Goal: Task Accomplishment & Management: Manage account settings

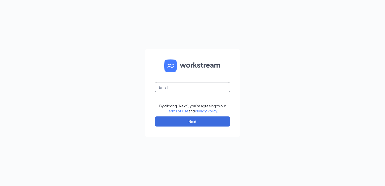
click at [198, 86] on input "text" at bounding box center [193, 87] width 76 height 10
type input "[EMAIL_ADDRESS][DOMAIN_NAME]"
click at [187, 120] on button "Next" at bounding box center [193, 121] width 76 height 10
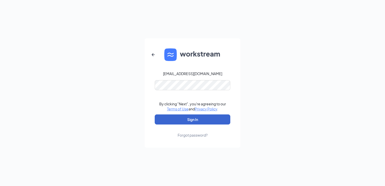
click at [188, 119] on button "Sign In" at bounding box center [193, 119] width 76 height 10
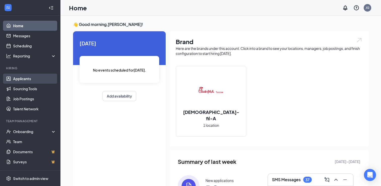
click at [23, 80] on link "Applicants" at bounding box center [34, 79] width 43 height 10
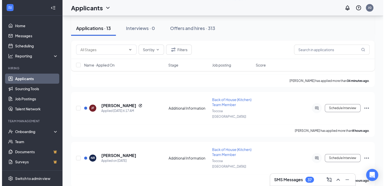
scroll to position [105, 0]
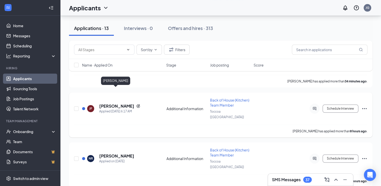
click at [119, 103] on h5 "[PERSON_NAME]" at bounding box center [116, 106] width 35 height 6
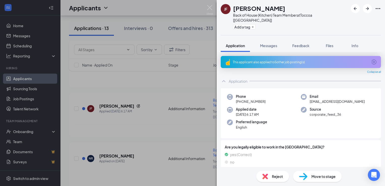
click at [281, 60] on div "This applicant also applied to 5 other job posting(s)" at bounding box center [300, 62] width 135 height 4
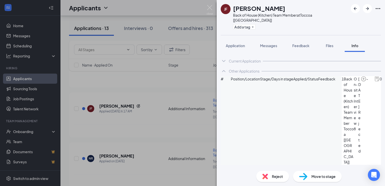
scroll to position [22, 0]
click at [238, 45] on button "Application" at bounding box center [235, 45] width 29 height 13
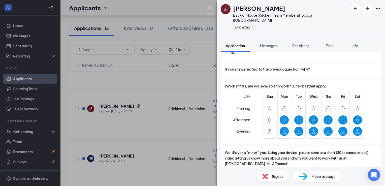
scroll to position [617, 0]
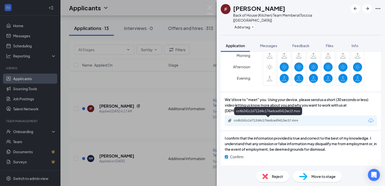
click at [270, 119] on div "cc6b241c16712d4c176adcad5412ec1f.mov" at bounding box center [269, 120] width 71 height 4
click at [252, 39] on div "Application Messages Feedback Files Info" at bounding box center [301, 45] width 160 height 13
click at [278, 172] on div "Reject" at bounding box center [272, 176] width 33 height 11
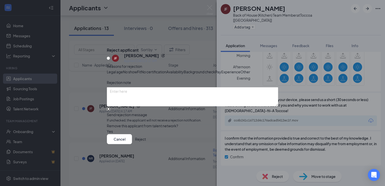
click at [110, 111] on input "Send rejection message If unchecked, the applicant will not receive a rejection…" at bounding box center [108, 108] width 3 height 3
checkbox input "true"
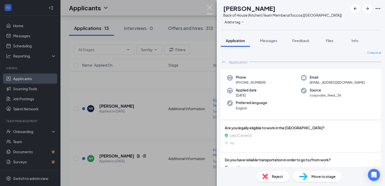
click at [208, 6] on img at bounding box center [210, 10] width 6 height 10
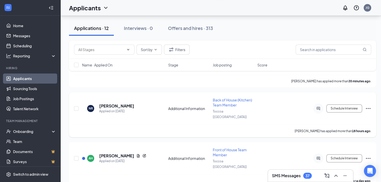
click at [368, 106] on icon "Ellipses" at bounding box center [368, 109] width 6 height 6
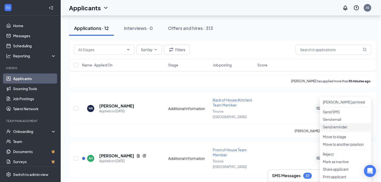
click at [336, 129] on p "Send reminder" at bounding box center [345, 126] width 45 height 5
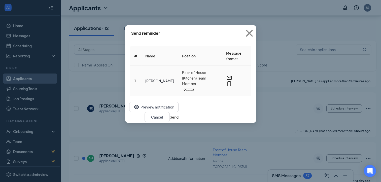
click at [202, 86] on span "Toccoa" at bounding box center [200, 89] width 36 height 6
click at [179, 114] on button "Send" at bounding box center [174, 117] width 9 height 6
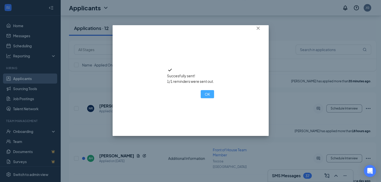
click at [201, 98] on button "OK" at bounding box center [207, 94] width 13 height 8
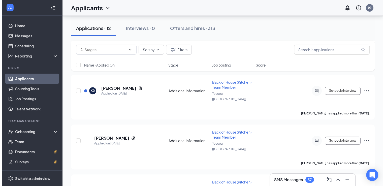
scroll to position [432, 0]
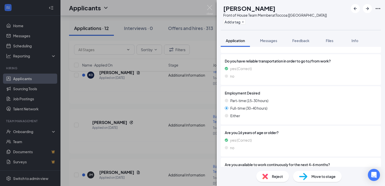
scroll to position [81, 0]
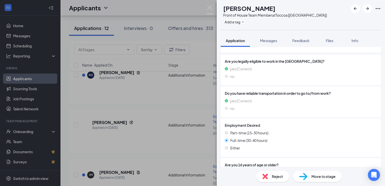
click at [270, 176] on div "Reject" at bounding box center [272, 176] width 33 height 11
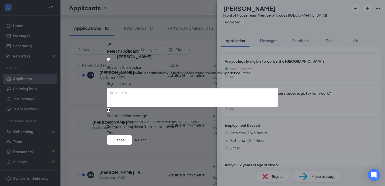
click at [110, 112] on input "Send rejection message If unchecked, the applicant will not receive a rejection…" at bounding box center [108, 109] width 3 height 3
checkbox input "true"
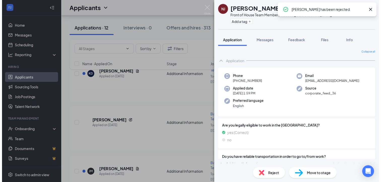
scroll to position [389, 0]
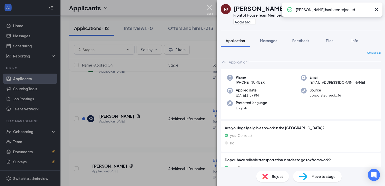
click at [210, 6] on img at bounding box center [210, 10] width 6 height 10
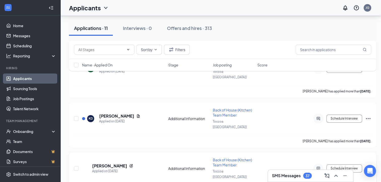
scroll to position [393, 0]
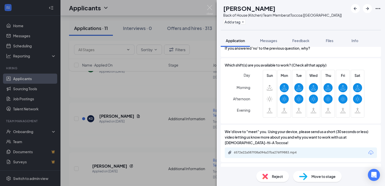
scroll to position [614, 0]
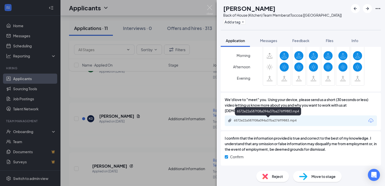
click at [258, 119] on div "6572e22a587f08a094a37ba276ff9883.mp4" at bounding box center [269, 120] width 71 height 4
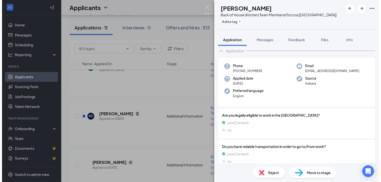
scroll to position [0, 0]
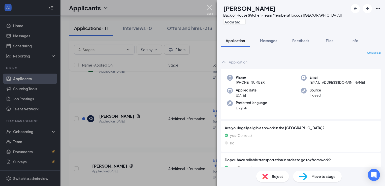
click at [209, 9] on img at bounding box center [210, 10] width 6 height 10
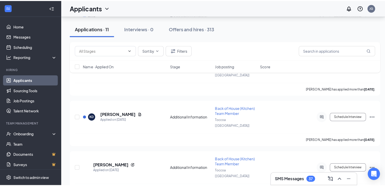
scroll to position [350, 0]
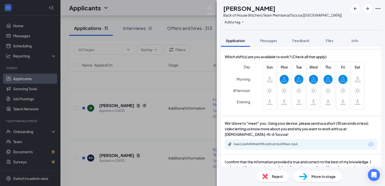
scroll to position [607, 0]
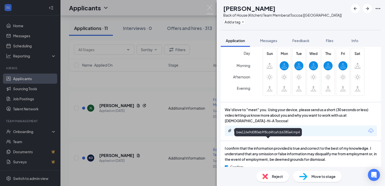
click at [253, 132] on div "bee116e9d080eb9f8cd4fcafcb6385e4.mp4" at bounding box center [269, 130] width 71 height 4
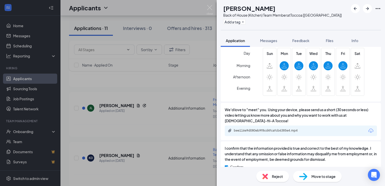
click at [270, 175] on div "Reject" at bounding box center [272, 176] width 33 height 11
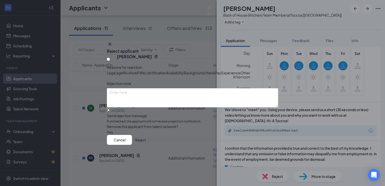
click at [110, 112] on input "Send rejection message If unchecked, the applicant will not receive a rejection…" at bounding box center [108, 109] width 3 height 3
checkbox input "true"
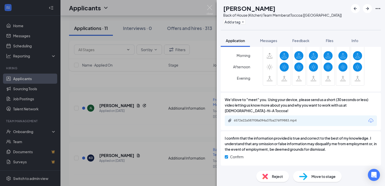
scroll to position [614, 0]
click at [261, 123] on div "6572e22a587f08a094a37ba276ff9883.mp4" at bounding box center [301, 120] width 152 height 11
click at [263, 119] on div "6572e22a587f08a094a37ba276ff9883.mp4" at bounding box center [269, 120] width 71 height 4
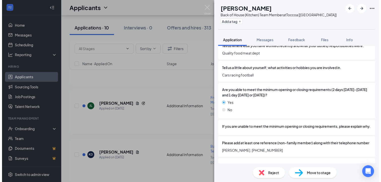
scroll to position [393, 0]
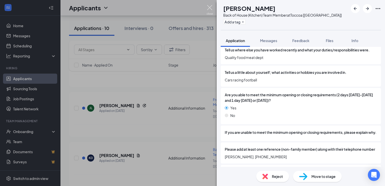
click at [208, 8] on img at bounding box center [210, 10] width 6 height 10
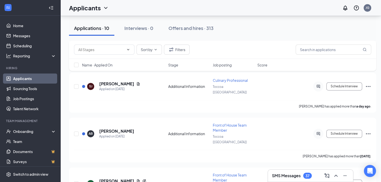
scroll to position [781, 0]
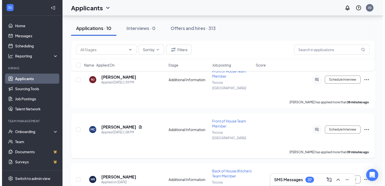
scroll to position [34, 0]
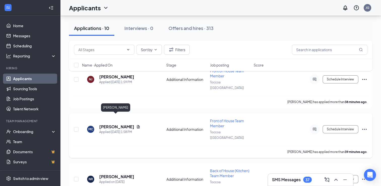
click at [122, 124] on h5 "[PERSON_NAME]" at bounding box center [116, 127] width 35 height 6
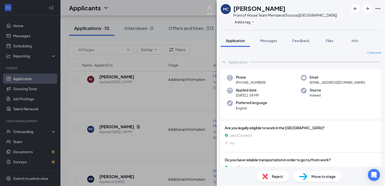
click at [209, 8] on img at bounding box center [210, 10] width 6 height 10
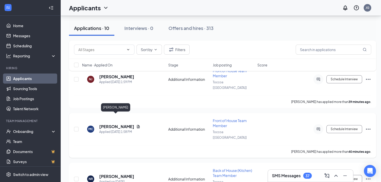
click at [116, 124] on h5 "[PERSON_NAME]" at bounding box center [116, 127] width 35 height 6
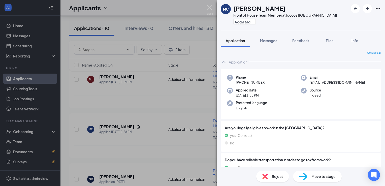
click at [322, 173] on div "Move to stage" at bounding box center [317, 176] width 49 height 11
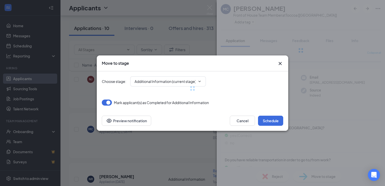
type input "On-site Interview (next stage)"
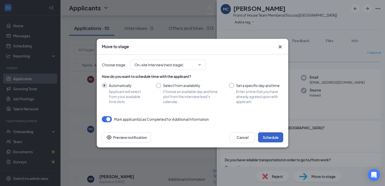
click at [276, 140] on button "Schedule" at bounding box center [270, 137] width 25 height 10
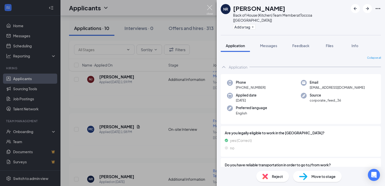
click at [211, 7] on img at bounding box center [210, 10] width 6 height 10
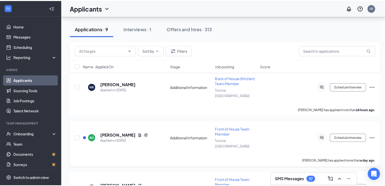
scroll to position [75, 0]
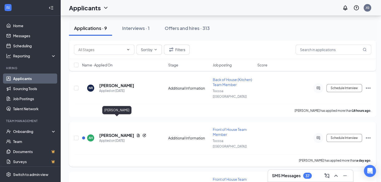
click at [130, 133] on h5 "[PERSON_NAME]" at bounding box center [116, 136] width 35 height 6
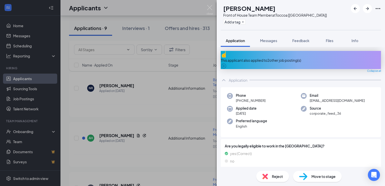
click at [272, 54] on div "This applicant also applied to 2 other job posting(s)" at bounding box center [301, 60] width 160 height 18
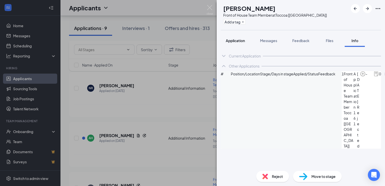
click at [243, 40] on span "Application" at bounding box center [235, 40] width 19 height 5
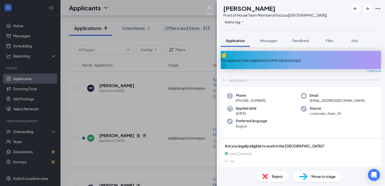
click at [210, 7] on img at bounding box center [210, 10] width 6 height 10
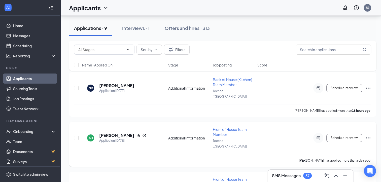
click at [369, 135] on icon "Ellipses" at bounding box center [368, 138] width 6 height 6
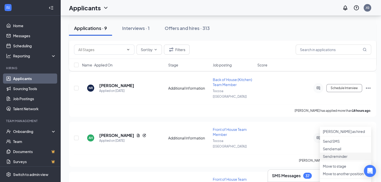
click at [332, 159] on p "Send reminder" at bounding box center [345, 156] width 45 height 5
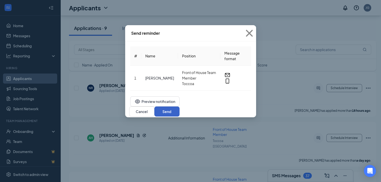
click at [180, 113] on button "Send" at bounding box center [166, 112] width 25 height 10
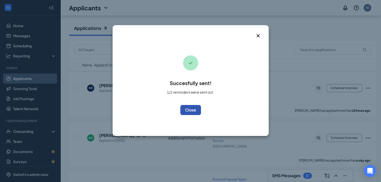
click at [193, 109] on button "OK" at bounding box center [190, 110] width 21 height 10
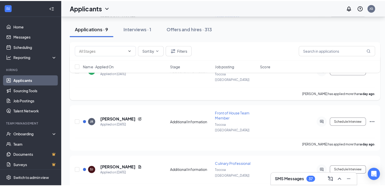
scroll to position [144, 0]
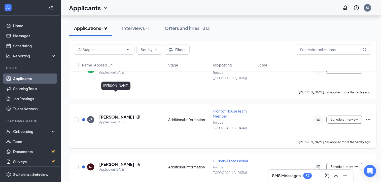
click at [121, 114] on h5 "[PERSON_NAME]" at bounding box center [116, 117] width 35 height 6
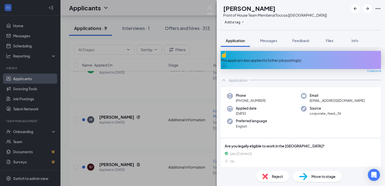
click at [280, 57] on div "This applicant also applied to 3 other job posting(s)" at bounding box center [301, 60] width 160 height 6
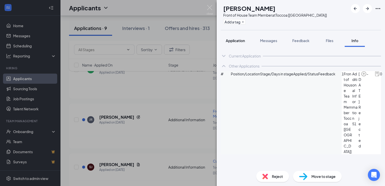
click at [233, 40] on span "Application" at bounding box center [235, 40] width 19 height 5
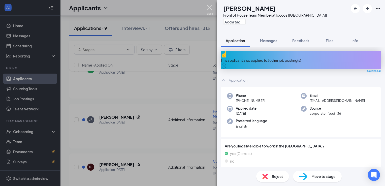
click at [209, 8] on img at bounding box center [210, 10] width 6 height 10
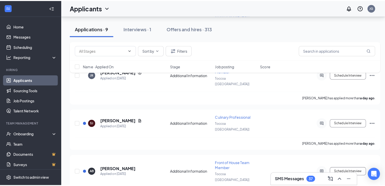
scroll to position [190, 0]
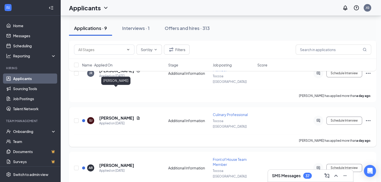
click at [124, 115] on h5 "[PERSON_NAME]" at bounding box center [116, 118] width 35 height 6
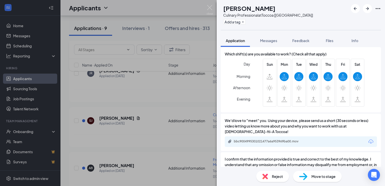
scroll to position [563, 0]
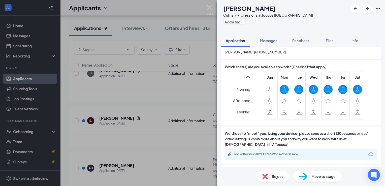
click at [249, 160] on div "bbc9004995301021477a6a953969ba00.mov" at bounding box center [301, 154] width 152 height 11
click at [248, 156] on div "bbc9004995301021477a6a953969ba00.mov" at bounding box center [269, 154] width 71 height 4
click at [207, 6] on img at bounding box center [210, 10] width 6 height 10
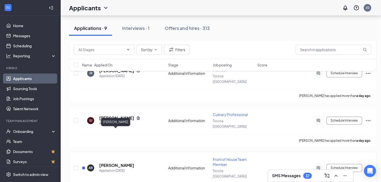
click at [117, 163] on h5 "[PERSON_NAME]" at bounding box center [116, 166] width 35 height 6
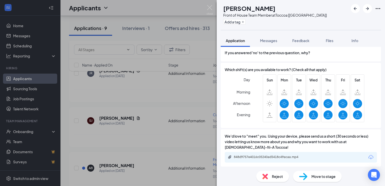
scroll to position [608, 0]
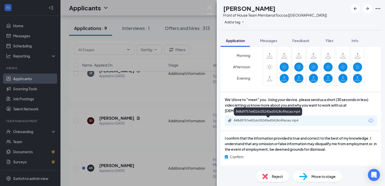
click at [281, 121] on div "848d9757e4016c05240ad5418c49acaa.mp4" at bounding box center [269, 120] width 71 height 4
click at [305, 175] on img at bounding box center [303, 176] width 8 height 7
type input "On-site Interview (next stage)"
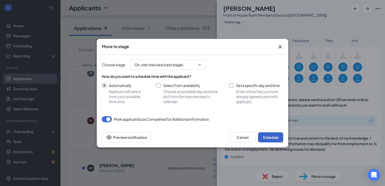
click at [268, 139] on button "Schedule" at bounding box center [270, 137] width 25 height 10
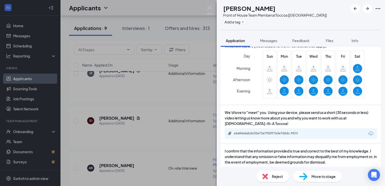
scroll to position [628, 0]
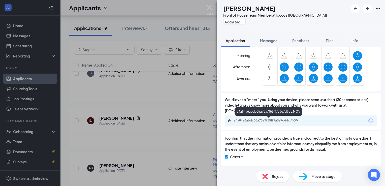
click at [263, 120] on div "a4a84a6abdc05a73a7f55ff7a3e7d6dc.MOV" at bounding box center [269, 120] width 71 height 4
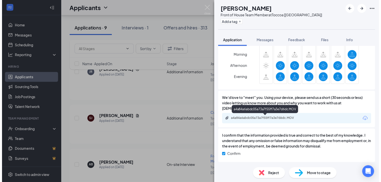
scroll to position [626, 0]
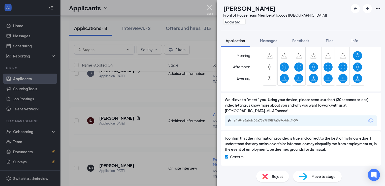
click at [210, 8] on img at bounding box center [210, 10] width 6 height 10
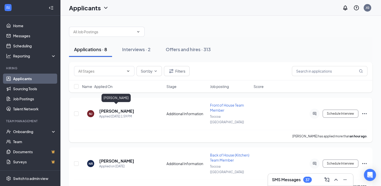
click at [123, 109] on h5 "[PERSON_NAME]" at bounding box center [116, 111] width 35 height 6
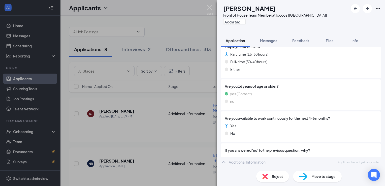
scroll to position [147, 0]
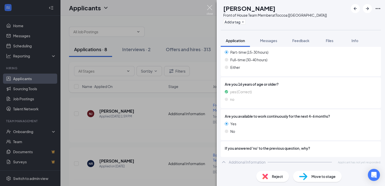
click at [209, 8] on img at bounding box center [210, 10] width 6 height 10
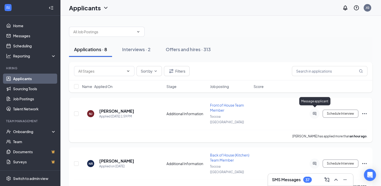
click at [315, 112] on icon "ActiveChat" at bounding box center [315, 114] width 6 height 4
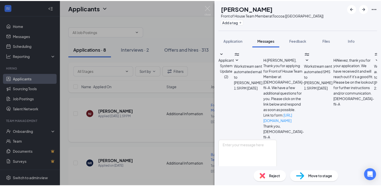
scroll to position [21, 0]
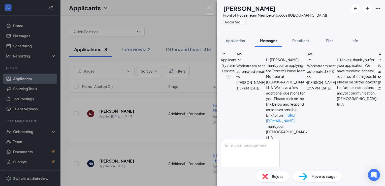
click at [206, 7] on div "NJ Nievez Jeronimo Front of House Team Member at Toccoa [GA] Add a tag Applicat…" at bounding box center [192, 93] width 385 height 186
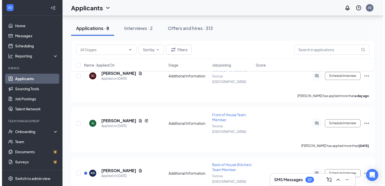
scroll to position [235, 0]
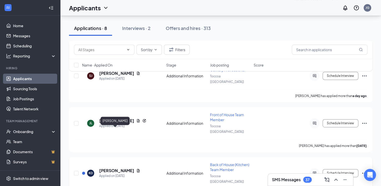
click at [113, 168] on h5 "[PERSON_NAME]" at bounding box center [116, 171] width 35 height 6
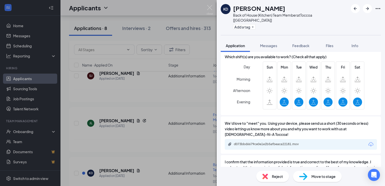
scroll to position [590, 0]
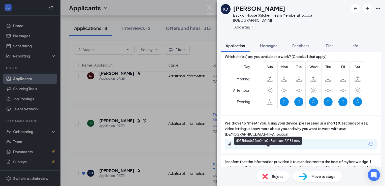
click at [269, 146] on div "d073bbd6679ce0e1e2b5afbeaca22181.mov" at bounding box center [269, 144] width 71 height 4
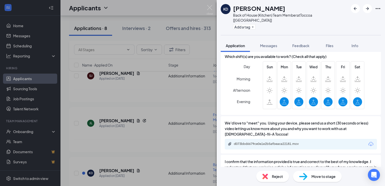
click at [233, 28] on div "KD Kendra Daw Back of House (Kitchen) Team Member at Toccoa [GA] Add a tag" at bounding box center [301, 17] width 168 height 35
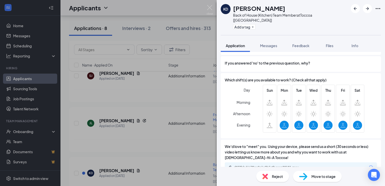
scroll to position [567, 0]
click at [313, 177] on span "Move to stage" at bounding box center [323, 177] width 24 height 6
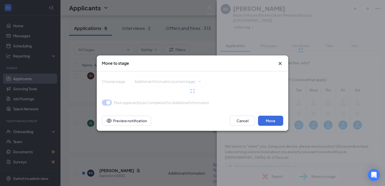
type input "On-site Interview (next stage)"
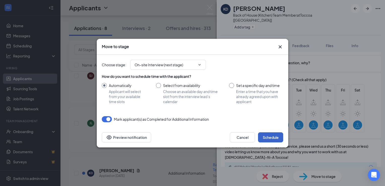
click at [275, 135] on button "Schedule" at bounding box center [270, 137] width 25 height 10
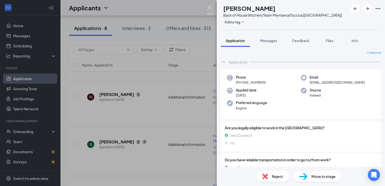
click at [211, 9] on img at bounding box center [210, 10] width 6 height 10
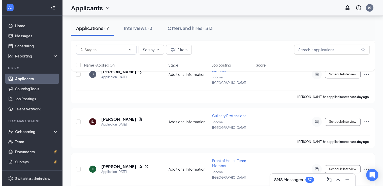
scroll to position [190, 0]
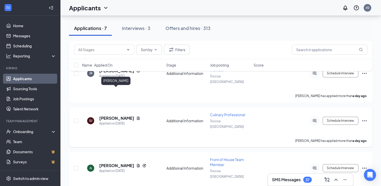
click at [124, 115] on h5 "[PERSON_NAME]" at bounding box center [116, 118] width 35 height 6
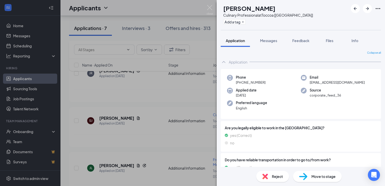
click at [307, 176] on img at bounding box center [303, 176] width 8 height 7
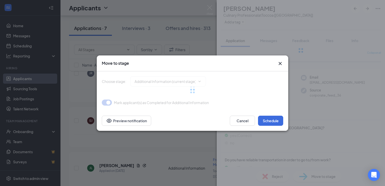
type input "On-site Interview (next stage)"
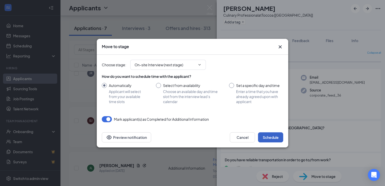
click at [273, 135] on button "Schedule" at bounding box center [270, 137] width 25 height 10
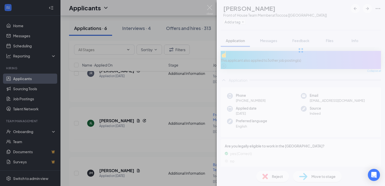
scroll to position [175, 0]
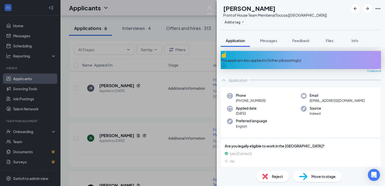
click at [151, 141] on div "JL Jayvn Lavengood Front of House Team Member at Toccoa [GA] Add a tag Applicat…" at bounding box center [192, 93] width 385 height 186
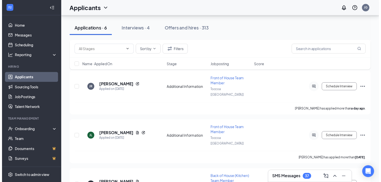
scroll to position [179, 0]
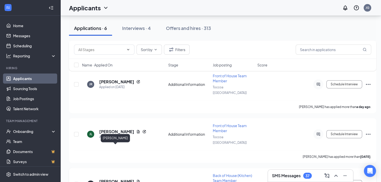
click at [121, 179] on h5 "[PERSON_NAME]" at bounding box center [116, 182] width 35 height 6
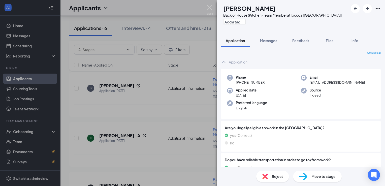
click at [313, 180] on div "Move to stage" at bounding box center [317, 176] width 49 height 11
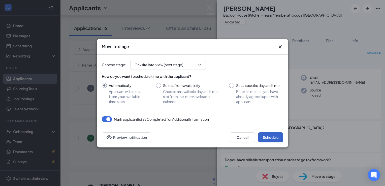
click at [260, 141] on button "Schedule" at bounding box center [270, 137] width 25 height 10
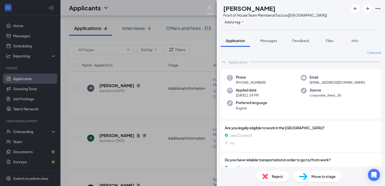
click at [210, 6] on img at bounding box center [210, 10] width 6 height 10
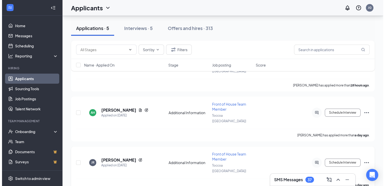
scroll to position [131, 0]
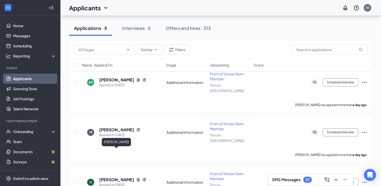
click at [123, 177] on h5 "[PERSON_NAME]" at bounding box center [116, 180] width 35 height 6
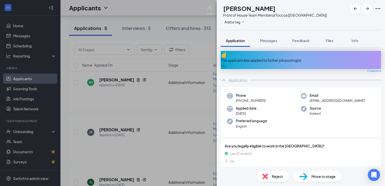
click at [269, 175] on div "Reject" at bounding box center [272, 176] width 33 height 11
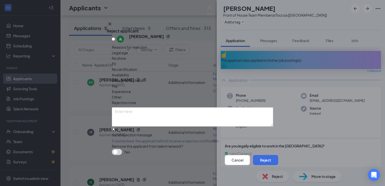
click at [115, 127] on input "Send rejection message If unchecked, the applicant will not receive a rejection…" at bounding box center [113, 128] width 3 height 3
checkbox input "true"
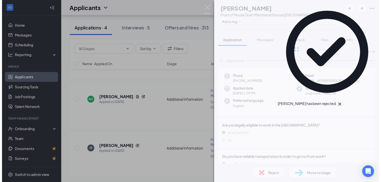
scroll to position [87, 0]
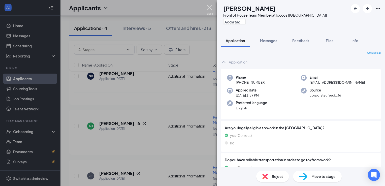
click at [210, 11] on img at bounding box center [210, 10] width 6 height 10
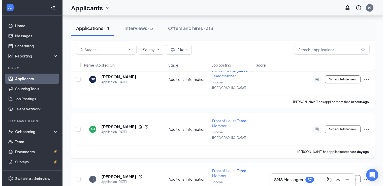
scroll to position [87, 0]
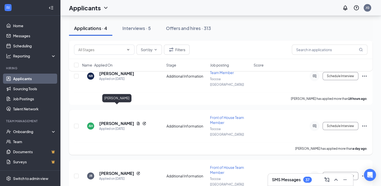
click at [131, 121] on h5 "[PERSON_NAME]" at bounding box center [116, 124] width 35 height 6
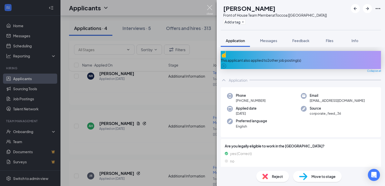
click at [209, 8] on img at bounding box center [210, 10] width 6 height 10
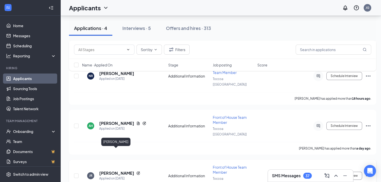
click at [121, 170] on h5 "[PERSON_NAME]" at bounding box center [116, 173] width 35 height 6
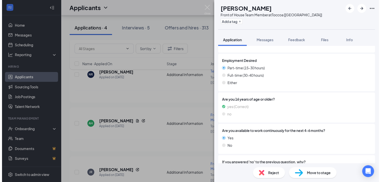
scroll to position [161, 0]
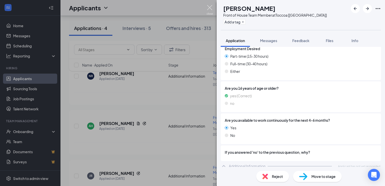
click at [210, 7] on img at bounding box center [210, 10] width 6 height 10
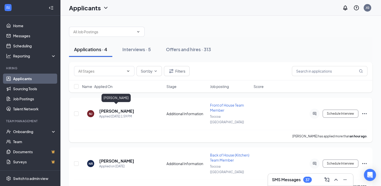
click at [120, 109] on h5 "[PERSON_NAME]" at bounding box center [116, 111] width 35 height 6
click at [120, 109] on div "NJ [PERSON_NAME] Front of House Team Member at [GEOGRAPHIC_DATA] [[GEOGRAPHIC_D…" at bounding box center [190, 93] width 381 height 186
click at [116, 110] on h5 "[PERSON_NAME]" at bounding box center [116, 111] width 35 height 6
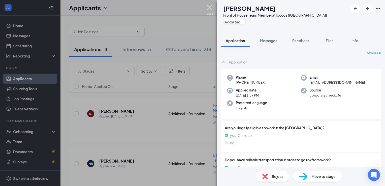
click at [212, 6] on img at bounding box center [210, 10] width 6 height 10
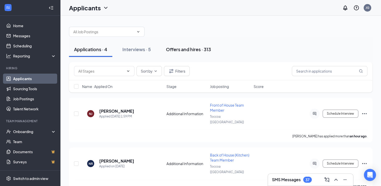
click at [183, 52] on div "Offers and hires · 313" at bounding box center [188, 49] width 45 height 6
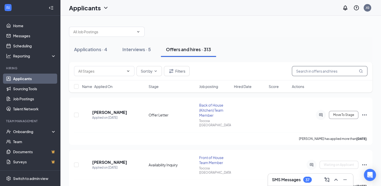
click at [331, 74] on input "text" at bounding box center [330, 71] width 76 height 10
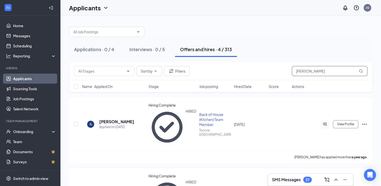
click at [313, 70] on input "james" at bounding box center [330, 71] width 76 height 10
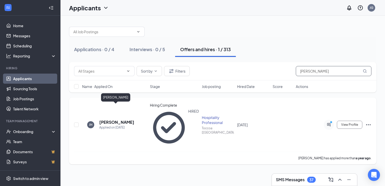
type input "jamie"
click at [120, 119] on h5 "Jamie Hudgins" at bounding box center [116, 122] width 35 height 6
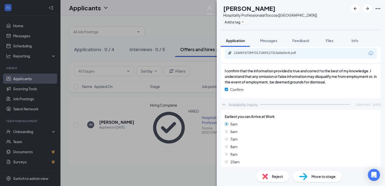
scroll to position [690, 0]
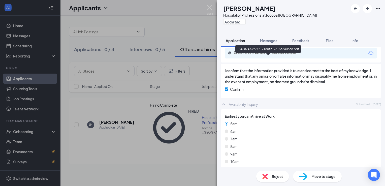
click at [272, 55] on div "134687473997217180f217315a8a06c8.pdf" at bounding box center [269, 53] width 71 height 4
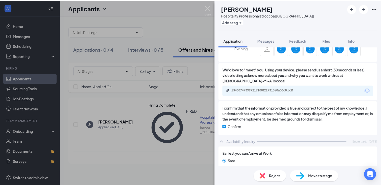
scroll to position [651, 0]
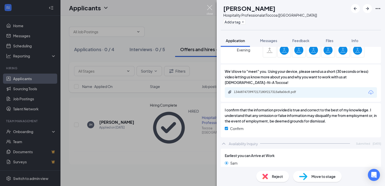
click at [209, 7] on img at bounding box center [210, 10] width 6 height 10
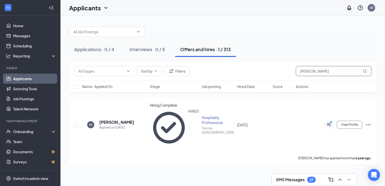
click at [308, 71] on input "jamie" at bounding box center [334, 71] width 76 height 10
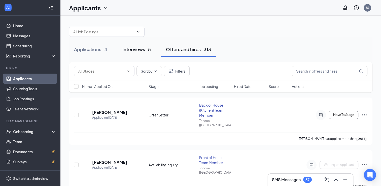
click at [136, 49] on div "Interviews · 5" at bounding box center [136, 49] width 28 height 6
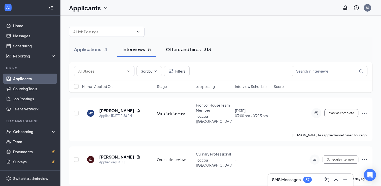
click at [198, 46] on div "Offers and hires · 313" at bounding box center [188, 49] width 45 height 6
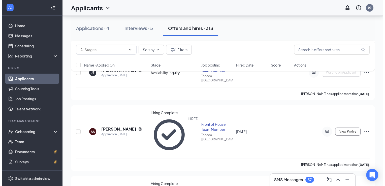
scroll to position [192, 0]
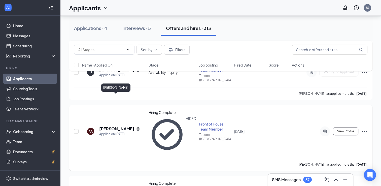
click at [118, 126] on h5 "Alayne Arnold" at bounding box center [116, 129] width 35 height 6
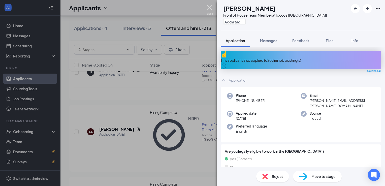
click at [208, 7] on img at bounding box center [210, 10] width 6 height 10
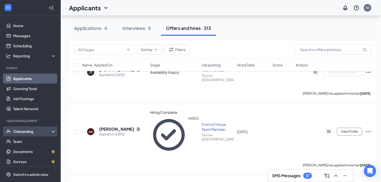
click at [23, 131] on div "Onboarding" at bounding box center [32, 131] width 39 height 5
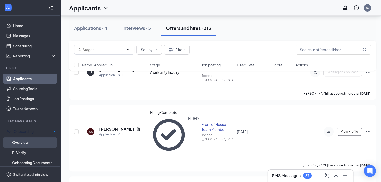
click at [23, 142] on link "Overview" at bounding box center [34, 143] width 44 height 10
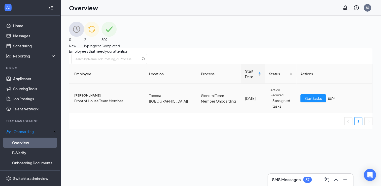
click at [94, 98] on span "Alayne La Arnold" at bounding box center [107, 95] width 67 height 5
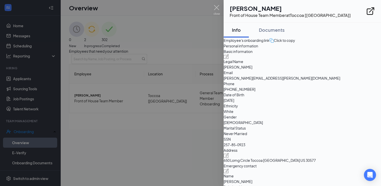
click at [220, 7] on div at bounding box center [190, 93] width 381 height 186
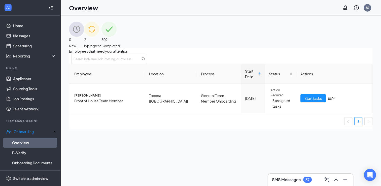
click at [215, 9] on div "Overview JG" at bounding box center [220, 8] width 321 height 16
click at [120, 43] on span "Completed" at bounding box center [110, 45] width 18 height 5
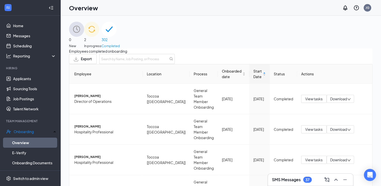
click at [101, 43] on span "In progress" at bounding box center [92, 45] width 17 height 5
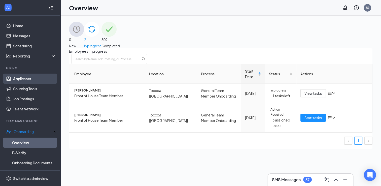
click at [23, 77] on link "Applicants" at bounding box center [34, 79] width 43 height 10
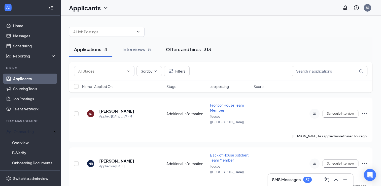
click at [200, 50] on div "Offers and hires · 313" at bounding box center [188, 49] width 45 height 6
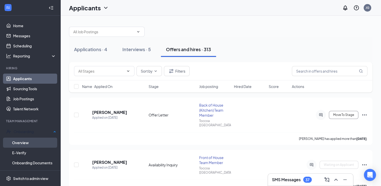
click at [29, 140] on link "Overview" at bounding box center [34, 143] width 44 height 10
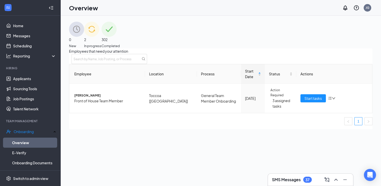
click at [101, 42] on span "2" at bounding box center [92, 40] width 17 height 6
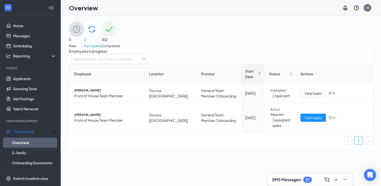
click at [120, 37] on span "302" at bounding box center [110, 40] width 18 height 6
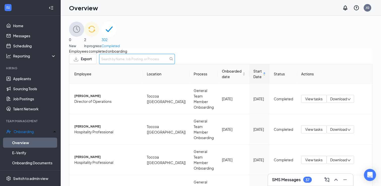
click at [175, 61] on input "text" at bounding box center [137, 59] width 76 height 10
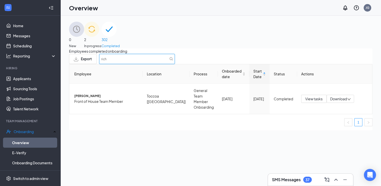
type input "rich"
click at [229, 56] on div "Employees completed onboarding Export rich Employee Location Process Onboarded …" at bounding box center [220, 89] width 303 height 82
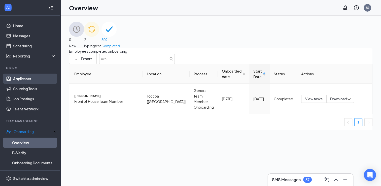
click at [22, 79] on link "Applicants" at bounding box center [34, 79] width 43 height 10
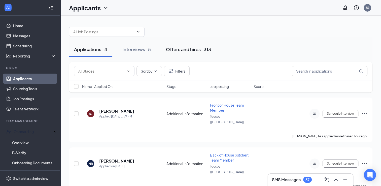
click at [185, 48] on div "Offers and hires · 313" at bounding box center [188, 49] width 45 height 6
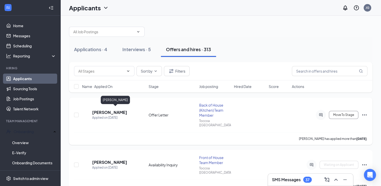
click at [117, 110] on h5 "Richard Allen" at bounding box center [109, 113] width 35 height 6
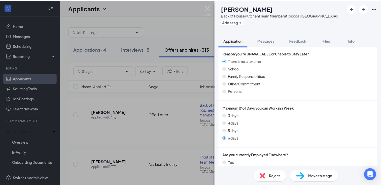
scroll to position [2948, 0]
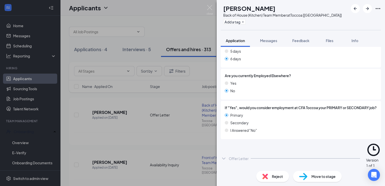
click at [224, 161] on icon "ChevronDown" at bounding box center [224, 158] width 6 height 6
click at [224, 161] on icon "ChevronUp" at bounding box center [224, 158] width 6 height 6
click at [210, 7] on img at bounding box center [210, 10] width 6 height 10
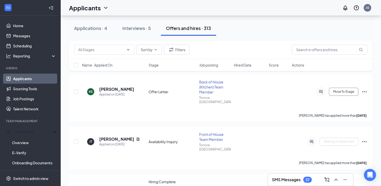
scroll to position [124, 0]
